Goal: Ask a question

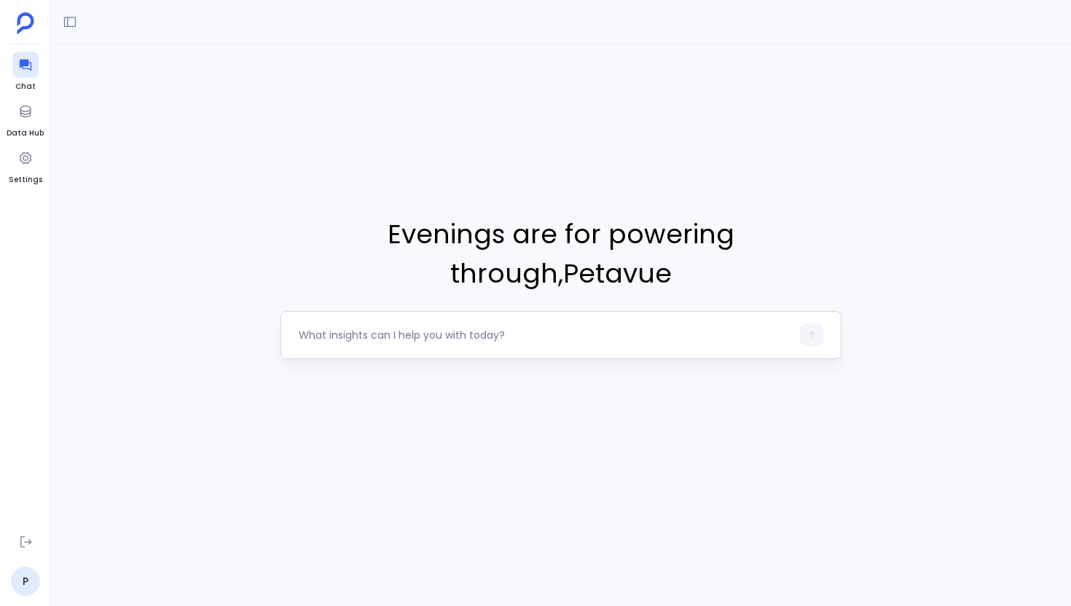
click at [378, 340] on textarea at bounding box center [545, 335] width 493 height 15
type textarea "List all accounts created in last 6 months"
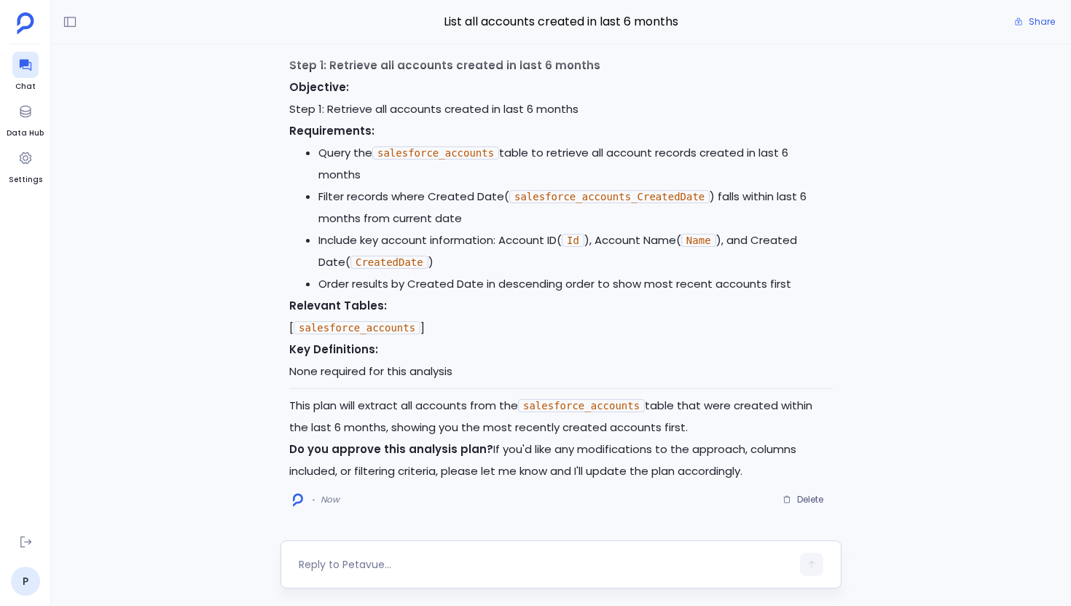
click at [372, 568] on textarea at bounding box center [545, 564] width 493 height 15
type textarea "go ahead"
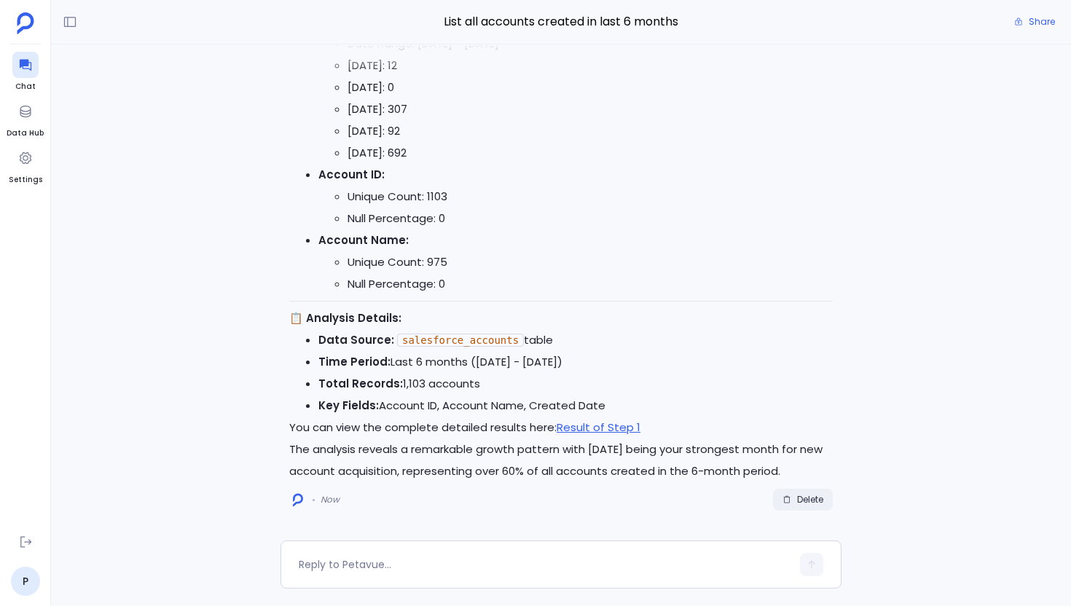
click at [821, 503] on span "Delete" at bounding box center [810, 500] width 26 height 12
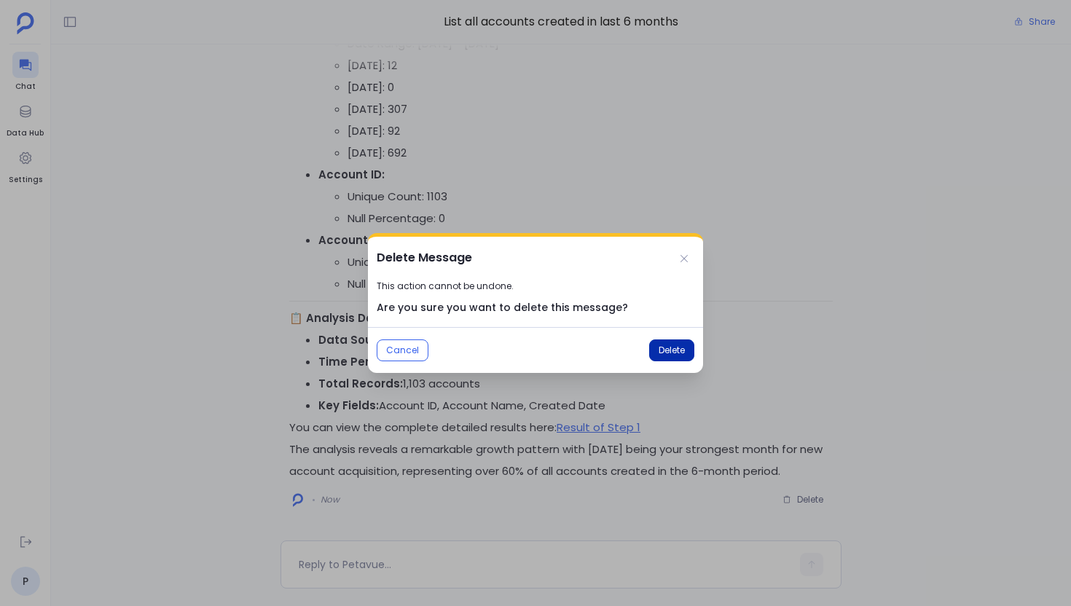
click at [668, 353] on span "Delete" at bounding box center [672, 351] width 26 height 12
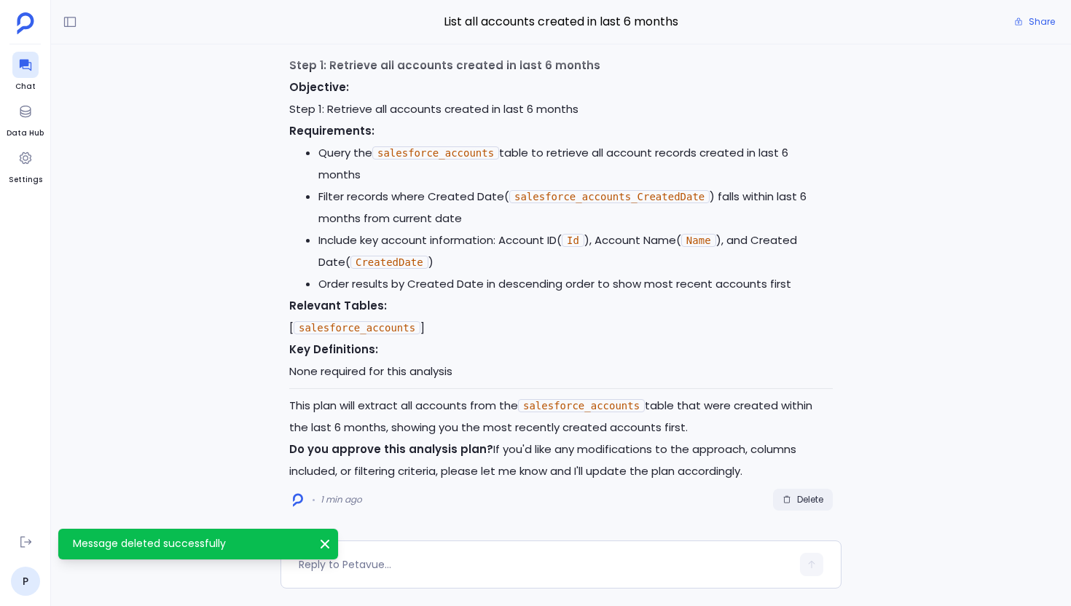
click at [804, 506] on button "Delete" at bounding box center [803, 500] width 60 height 22
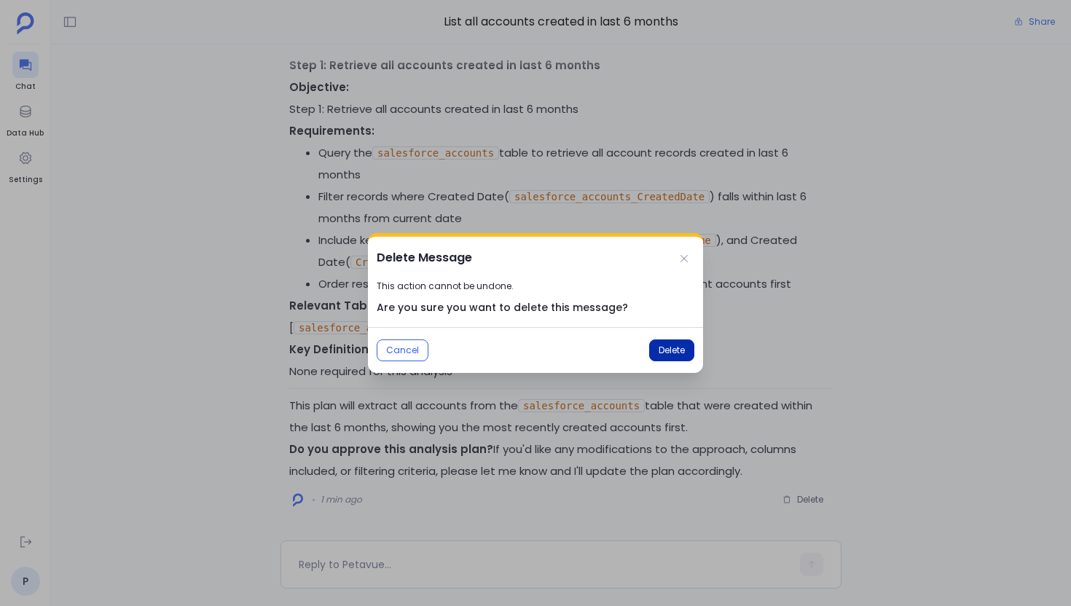
click at [666, 346] on span "Delete" at bounding box center [672, 351] width 26 height 12
